Goal: Contribute content

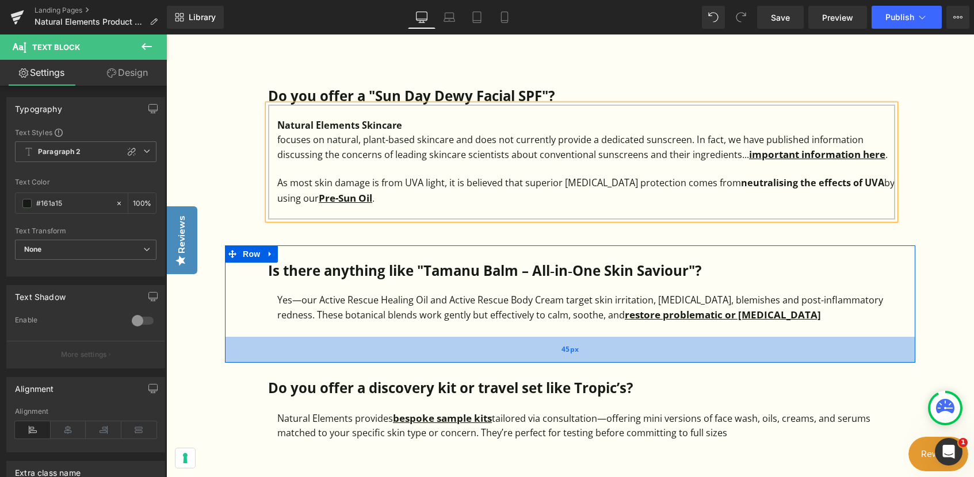
drag, startPoint x: 166, startPoint y: 35, endPoint x: 731, endPoint y: 354, distance: 648.7
click at [731, 354] on div "45px" at bounding box center [570, 350] width 690 height 26
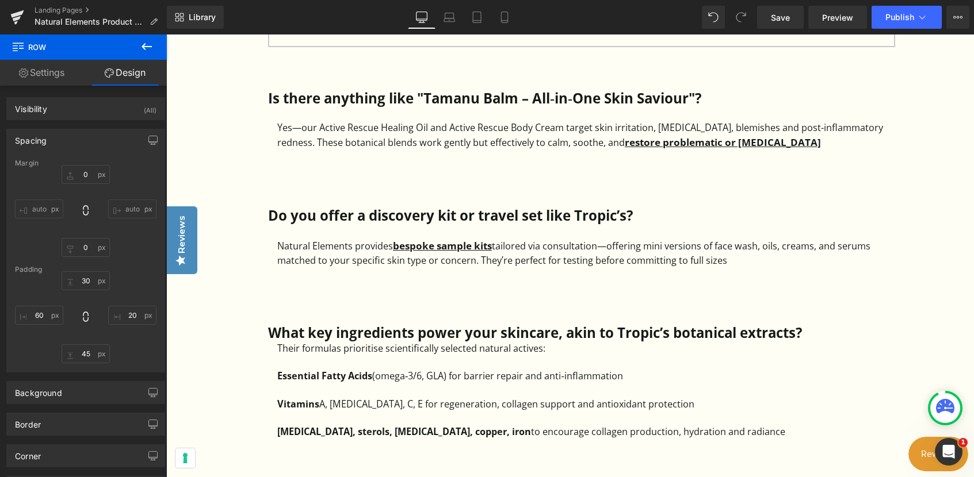
scroll to position [2070, 0]
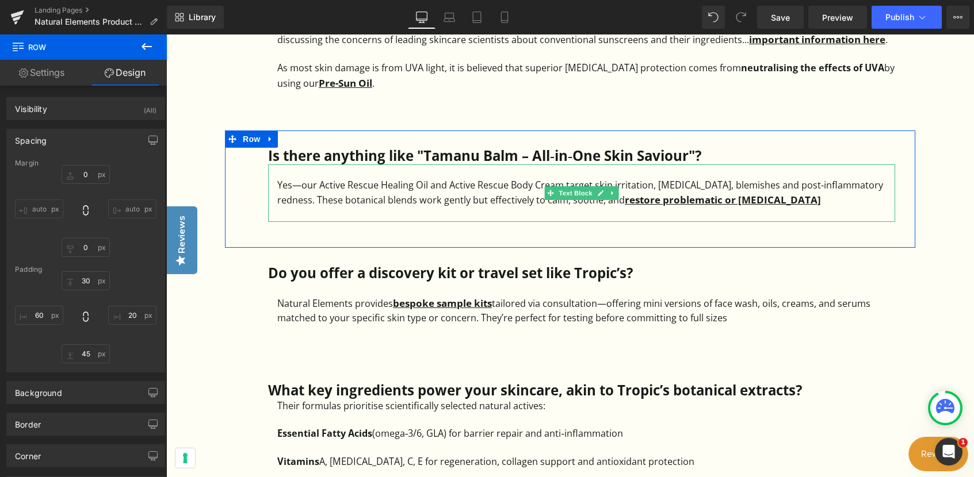
click at [391, 191] on div "Yes—our Active Rescue Healing Oil and Active Rescue Body Cream target skin irri…" at bounding box center [586, 192] width 618 height 29
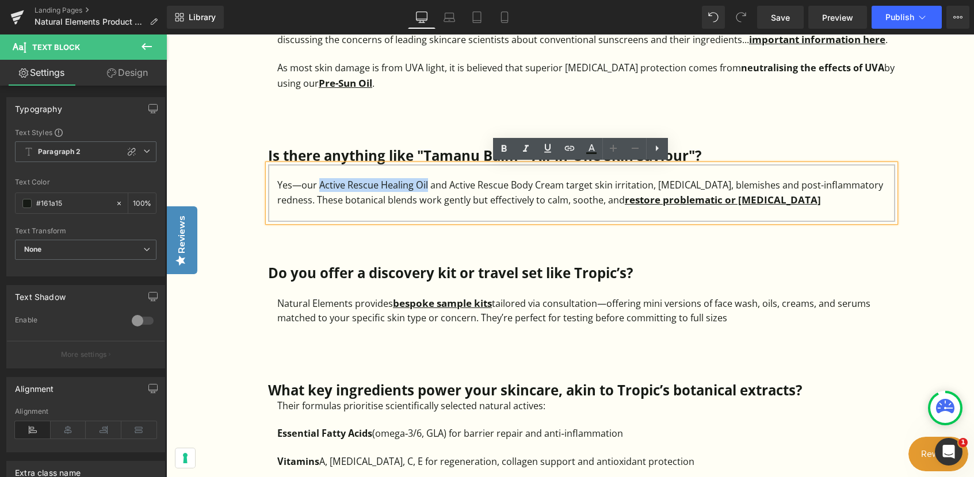
drag, startPoint x: 317, startPoint y: 185, endPoint x: 426, endPoint y: 185, distance: 108.7
click at [426, 185] on div "Yes—our Active Rescue Healing Oil and Active Rescue Body Cream target skin irri…" at bounding box center [586, 192] width 618 height 29
click at [565, 150] on icon at bounding box center [569, 148] width 10 height 5
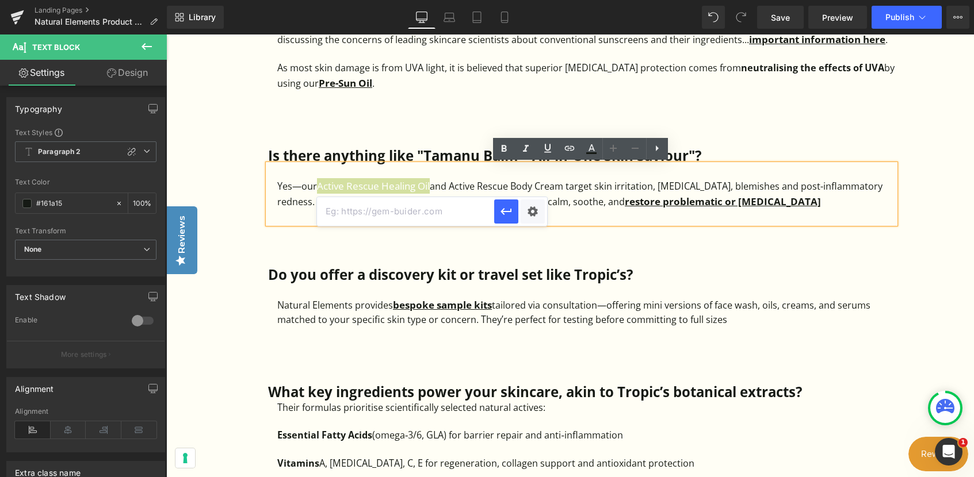
click at [434, 213] on input "text" at bounding box center [405, 211] width 177 height 29
paste input "[URL][DOMAIN_NAME]"
type input "[URL][DOMAIN_NAME]"
click at [506, 211] on icon "button" at bounding box center [506, 212] width 14 height 14
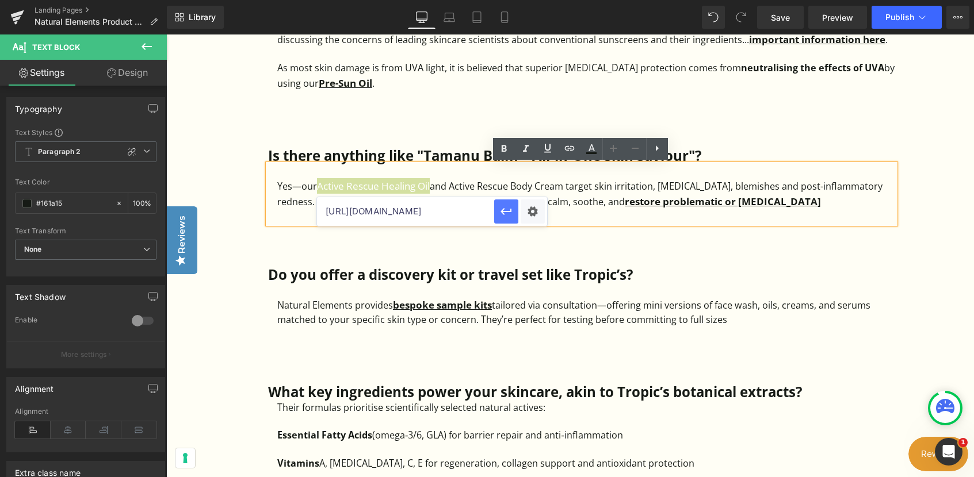
scroll to position [0, 0]
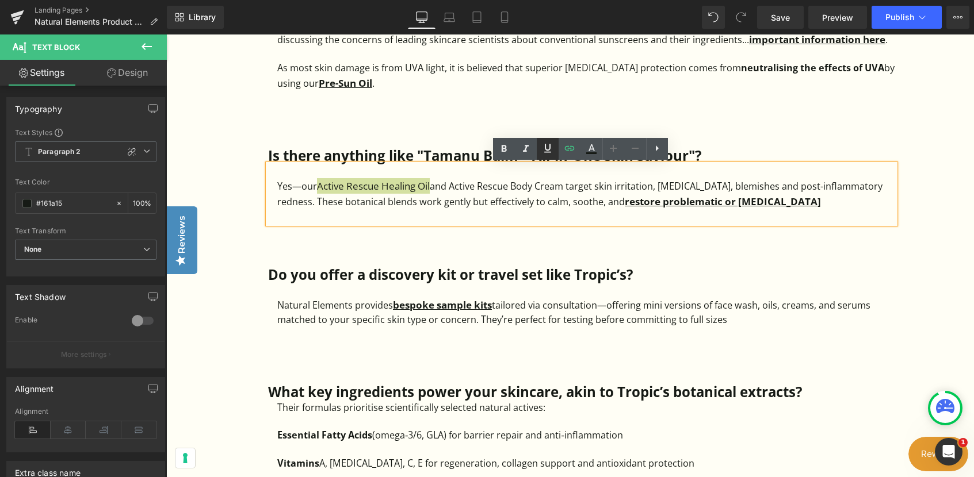
click at [547, 144] on icon at bounding box center [548, 148] width 14 height 14
click at [505, 147] on icon at bounding box center [503, 148] width 5 height 7
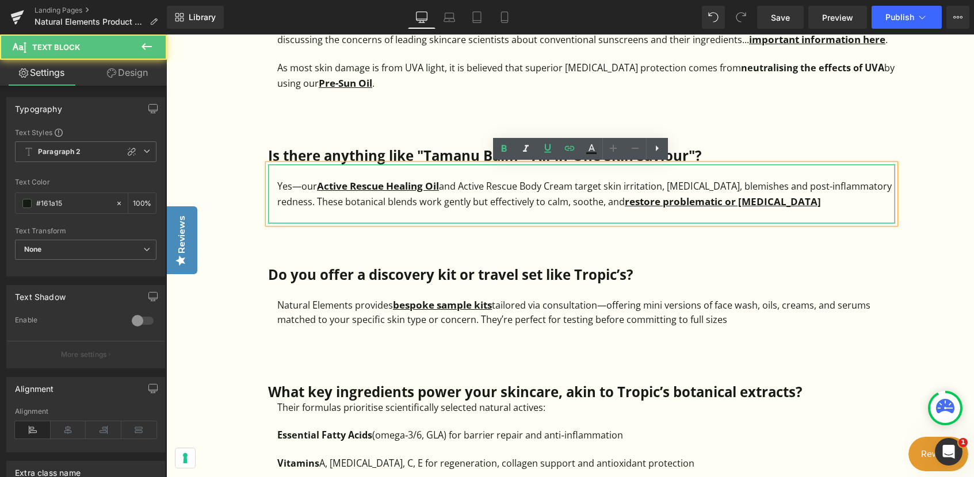
click at [518, 192] on div "Yes—our Active Rescue Healing Oil and Active Rescue Body Cream target skin irri…" at bounding box center [586, 193] width 618 height 31
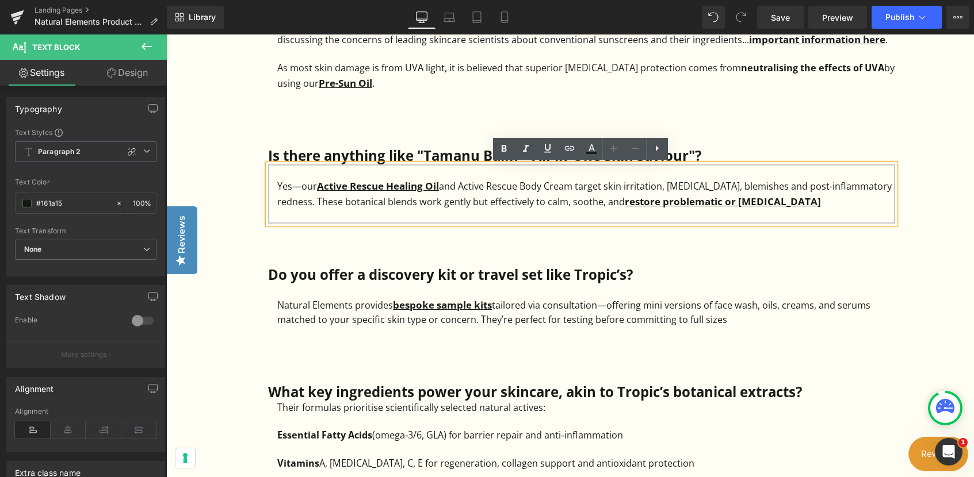
click at [506, 187] on div "Yes—our Active Rescue Healing Oil and Active Rescue Body Cream target skin irri…" at bounding box center [586, 193] width 618 height 31
drag, startPoint x: 464, startPoint y: 185, endPoint x: 575, endPoint y: 183, distance: 111.6
click at [575, 183] on div "Yes—our Active Rescue Healing Oil and Active Rescue Body Cream target skin irri…" at bounding box center [586, 193] width 618 height 31
click at [569, 151] on icon at bounding box center [569, 148] width 14 height 14
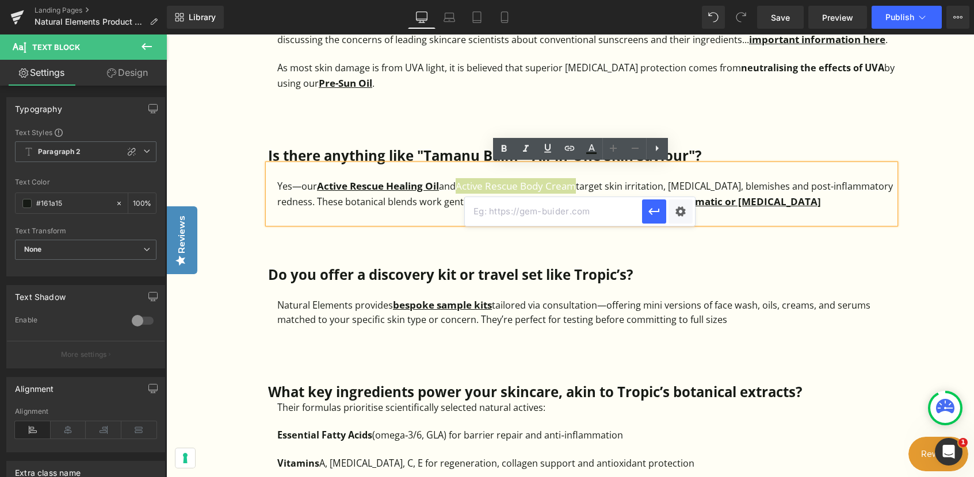
click at [527, 212] on input "text" at bounding box center [553, 211] width 177 height 29
paste input "[URL][DOMAIN_NAME]"
type input "[URL][DOMAIN_NAME]"
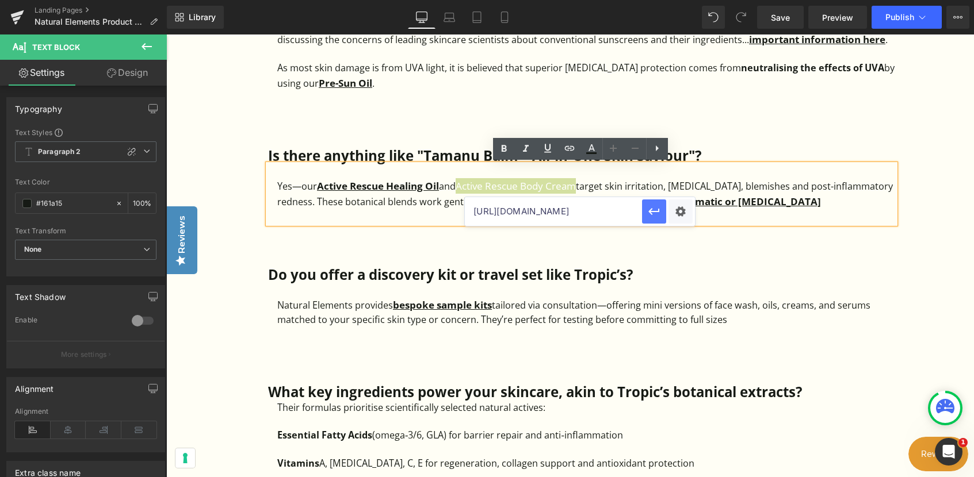
click at [648, 214] on icon "button" at bounding box center [654, 212] width 14 height 14
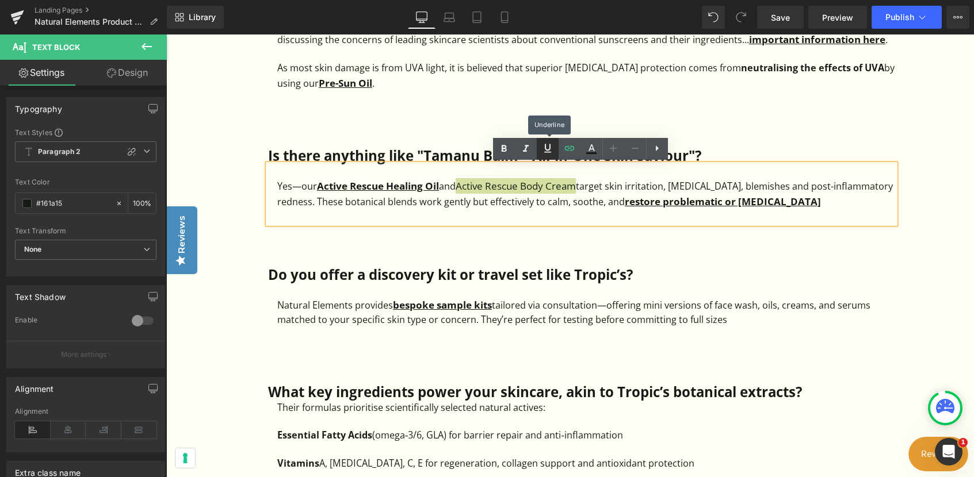
click at [545, 150] on icon at bounding box center [548, 148] width 14 height 14
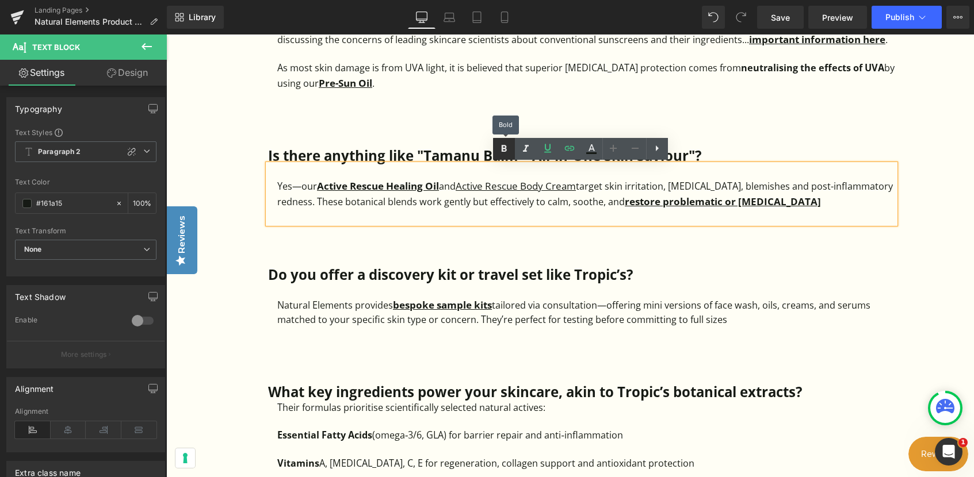
click at [500, 150] on icon at bounding box center [504, 149] width 14 height 14
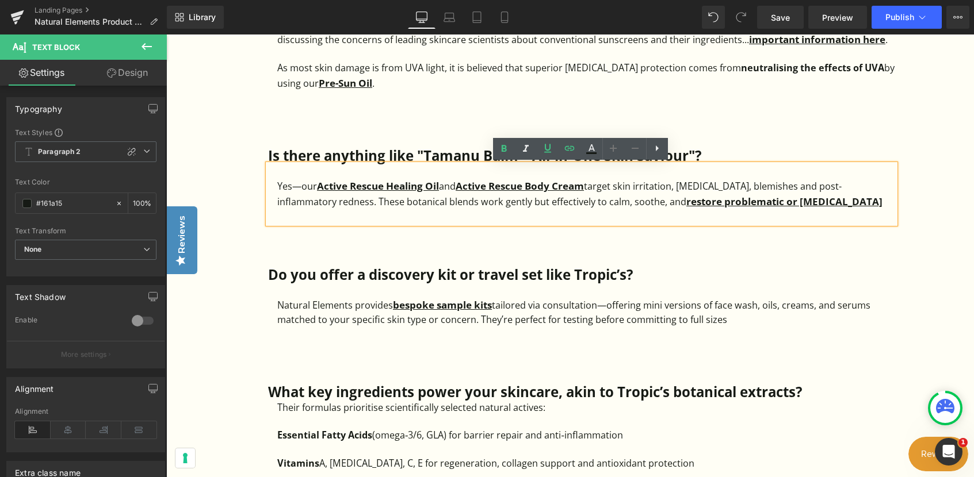
click at [693, 235] on div "Is there anything like "Tamanu Balm – All‑in‑One Skin Saviour"? Heading Yes—our…" at bounding box center [570, 190] width 690 height 119
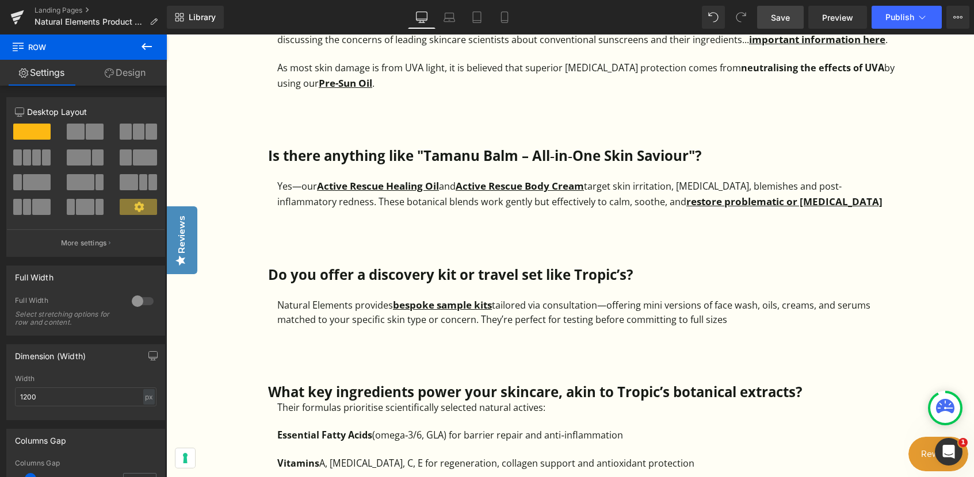
click at [788, 14] on span "Save" at bounding box center [780, 18] width 19 height 12
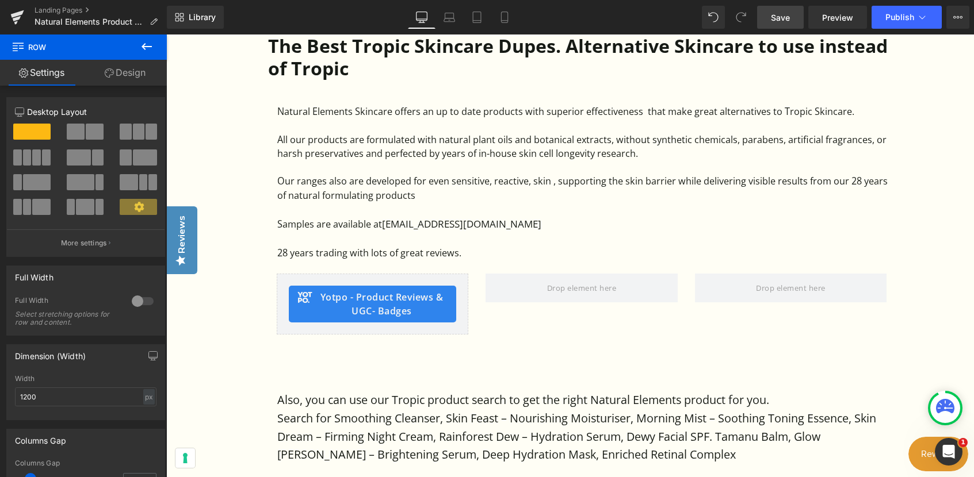
scroll to position [633, 0]
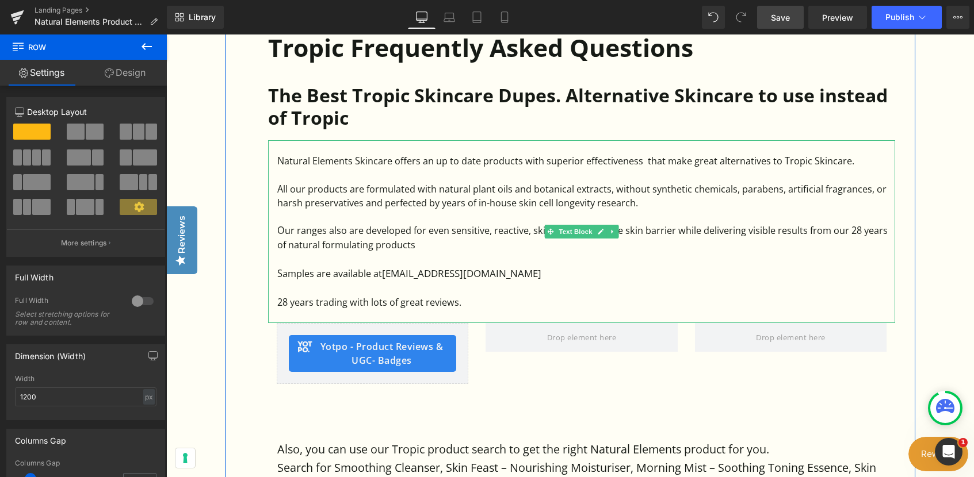
click at [637, 159] on div "Natural Elements Skincare offers an up to date products with superior effective…" at bounding box center [586, 161] width 618 height 14
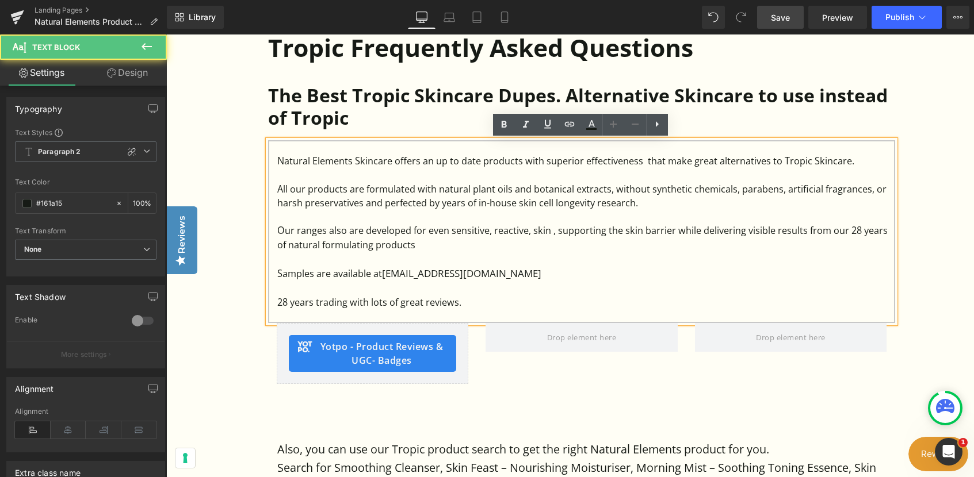
click at [637, 163] on div "Natural Elements Skincare offers an up to date products with superior effective…" at bounding box center [586, 161] width 618 height 14
click at [641, 163] on div "Natural Elements Skincare offers an up to date products with superior effective…" at bounding box center [586, 161] width 618 height 14
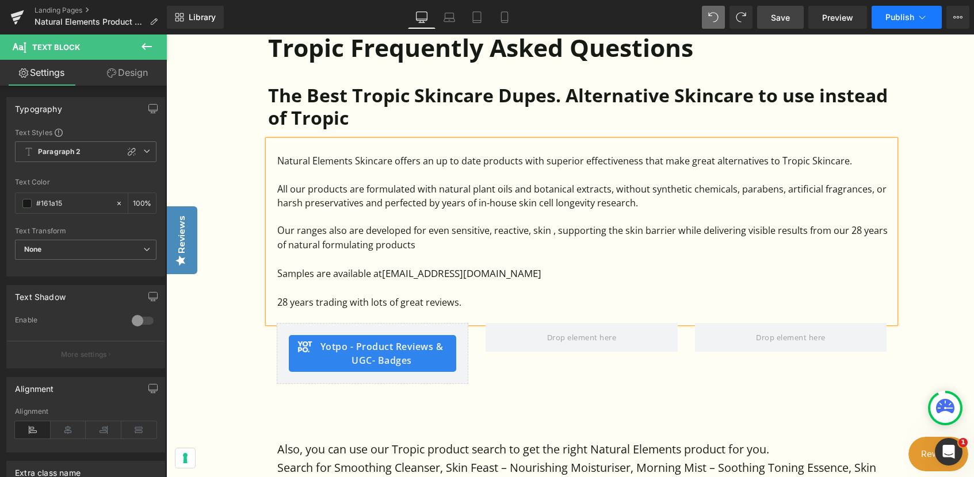
click at [887, 20] on span "Publish" at bounding box center [899, 17] width 29 height 9
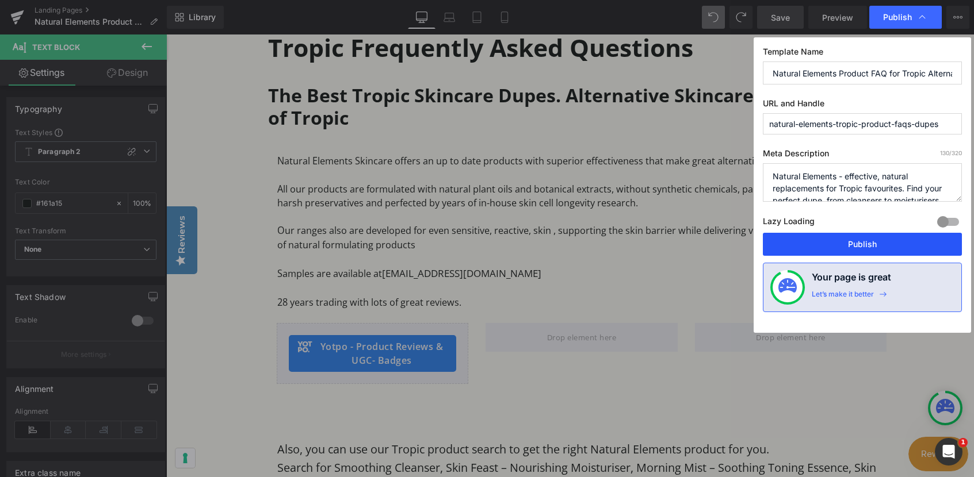
click at [861, 248] on button "Publish" at bounding box center [862, 244] width 199 height 23
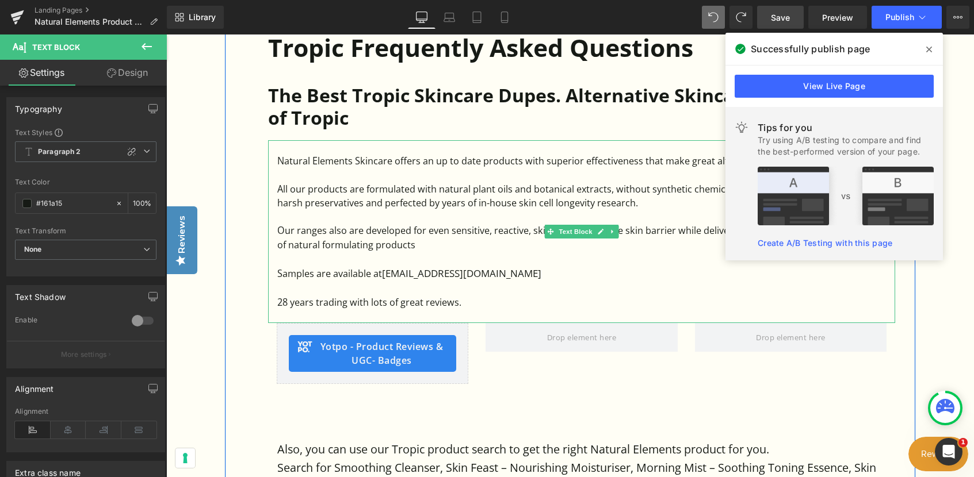
scroll to position [575, 0]
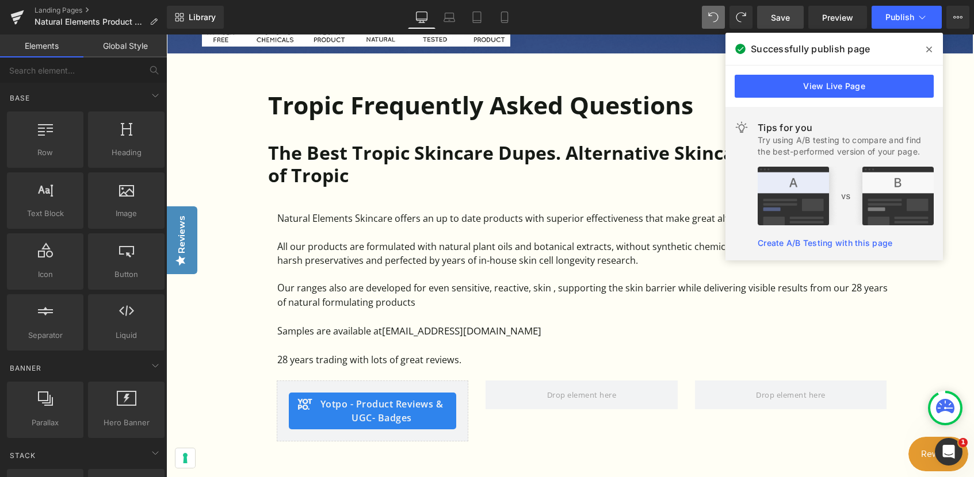
click at [932, 52] on span at bounding box center [929, 49] width 18 height 18
